Goal: Transaction & Acquisition: Download file/media

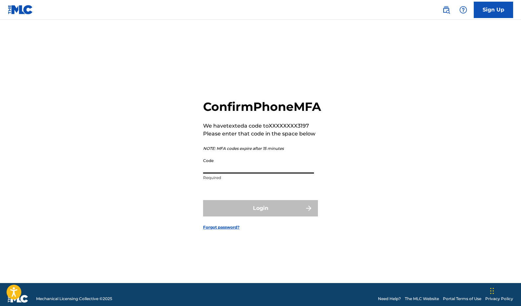
click at [223, 174] on input "Code" at bounding box center [258, 164] width 111 height 19
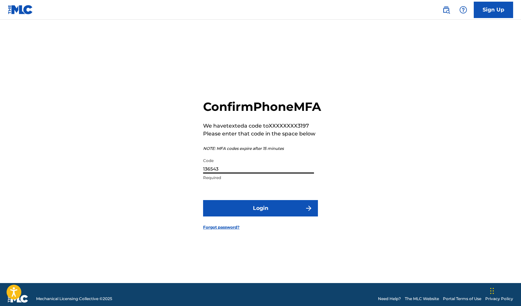
type input "136543"
click at [203, 200] on button "Login" at bounding box center [260, 208] width 115 height 16
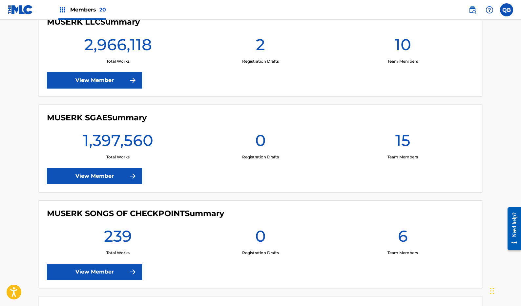
scroll to position [803, 0]
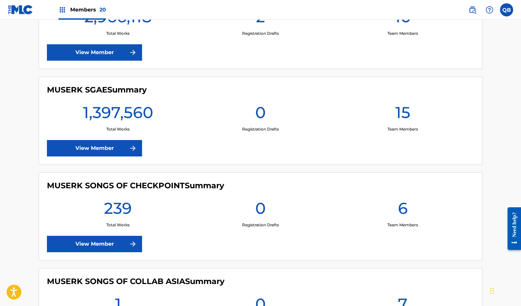
click at [104, 150] on link "View Member" at bounding box center [94, 148] width 95 height 16
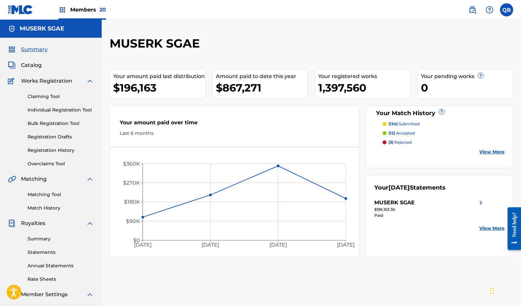
click at [38, 238] on link "Summary" at bounding box center [61, 239] width 66 height 7
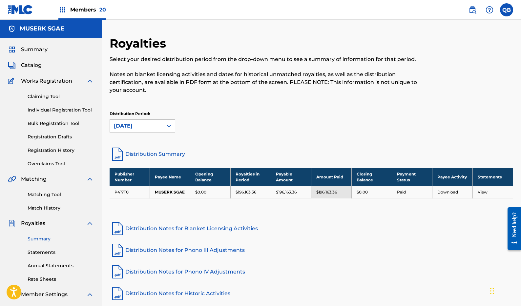
click at [45, 281] on link "Rate Sheets" at bounding box center [61, 279] width 66 height 7
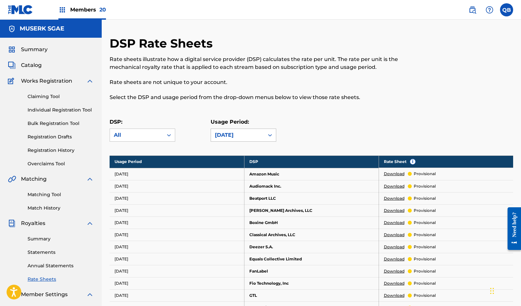
click at [241, 131] on div "[DATE]" at bounding box center [237, 135] width 53 height 12
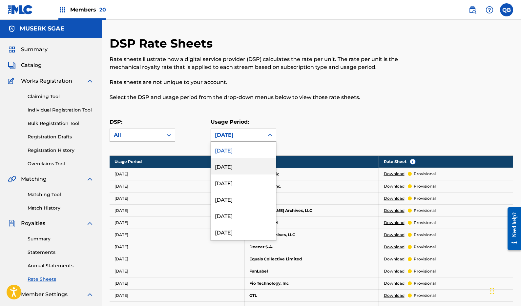
click at [233, 163] on div "[DATE]" at bounding box center [243, 166] width 65 height 16
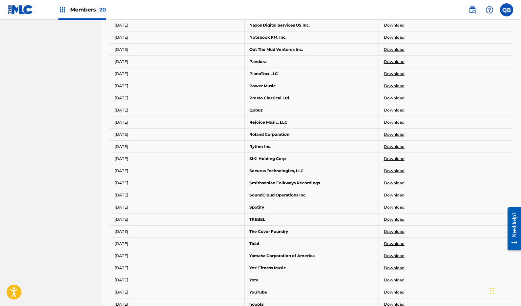
scroll to position [512, 0]
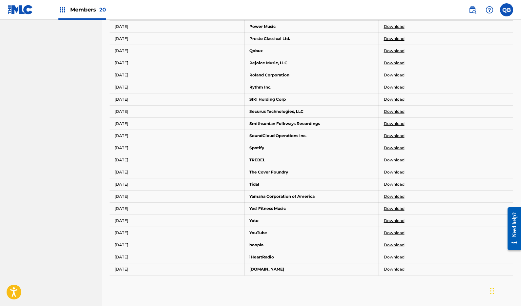
click at [396, 148] on link "Download" at bounding box center [394, 148] width 21 height 6
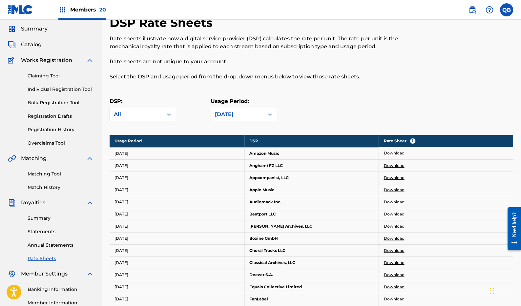
scroll to position [0, 0]
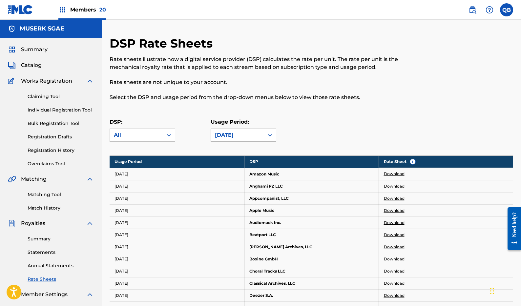
click at [265, 137] on div at bounding box center [270, 135] width 12 height 12
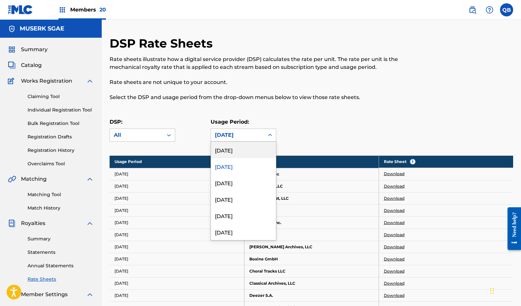
click at [256, 148] on div "[DATE]" at bounding box center [243, 150] width 65 height 16
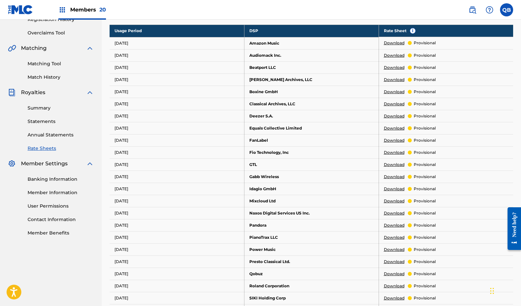
scroll to position [355, 0]
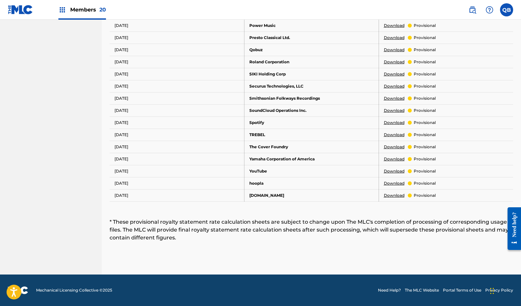
click at [394, 123] on link "Download" at bounding box center [394, 123] width 21 height 6
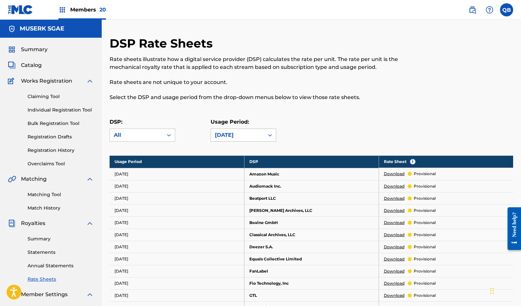
click at [233, 138] on div "[DATE]" at bounding box center [237, 135] width 45 height 8
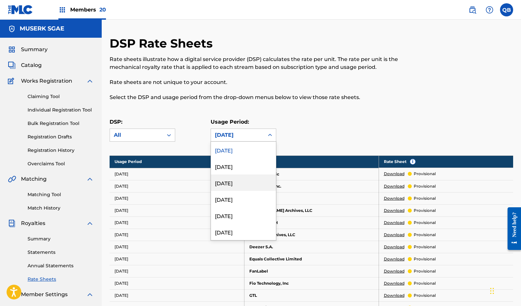
click at [227, 188] on div "[DATE]" at bounding box center [243, 183] width 65 height 16
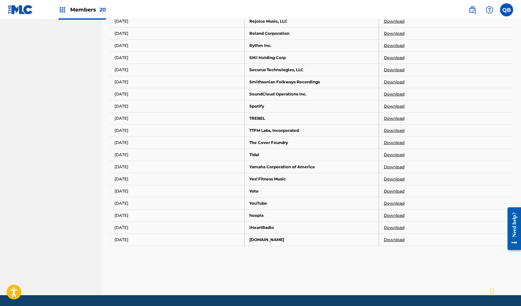
scroll to position [540, 0]
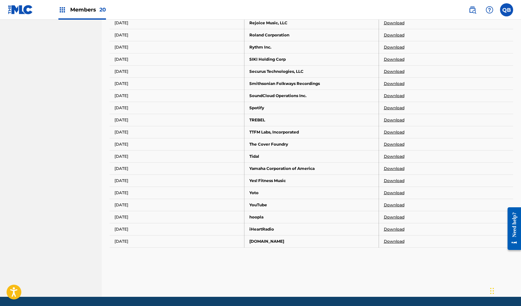
click at [396, 108] on link "Download" at bounding box center [394, 108] width 21 height 6
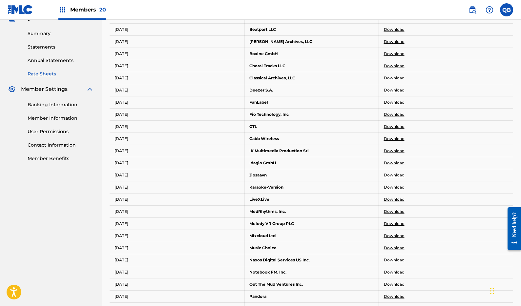
scroll to position [0, 0]
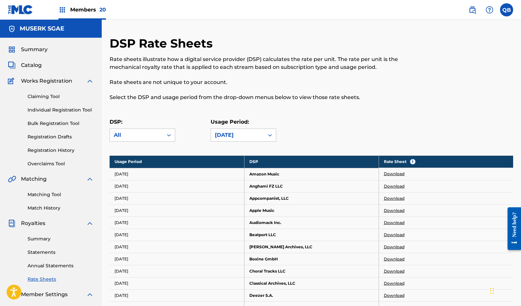
click at [393, 173] on link "Download" at bounding box center [394, 174] width 21 height 6
